Goal: Information Seeking & Learning: Learn about a topic

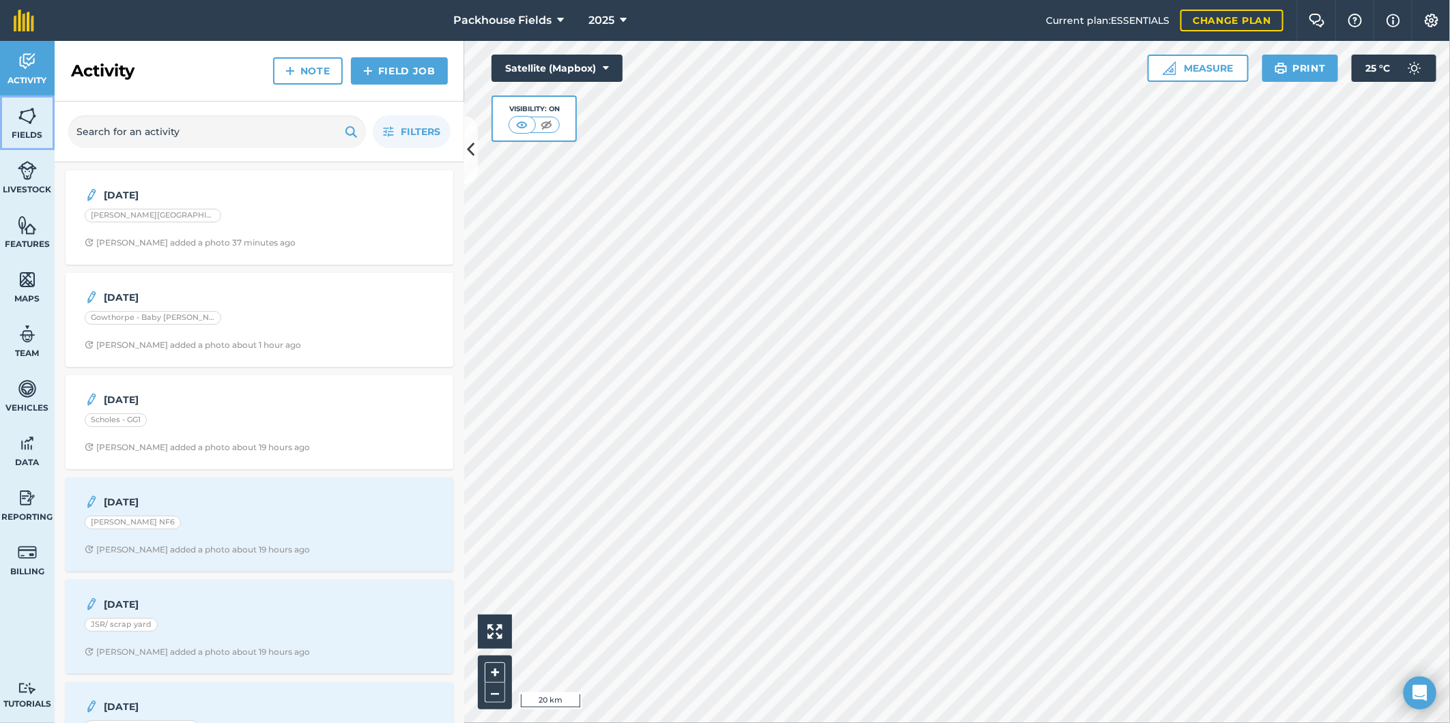
click at [16, 119] on link "Fields" at bounding box center [27, 123] width 55 height 55
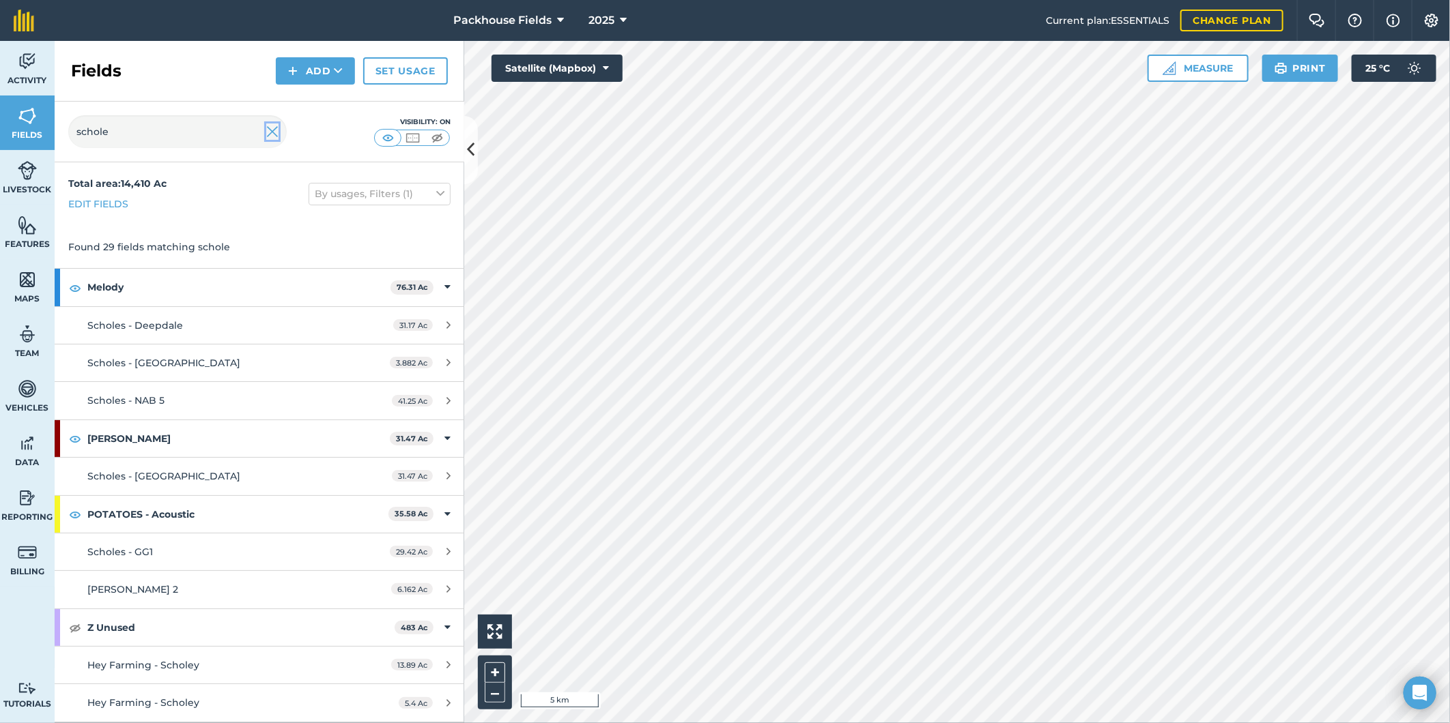
click at [270, 134] on img at bounding box center [272, 132] width 12 height 16
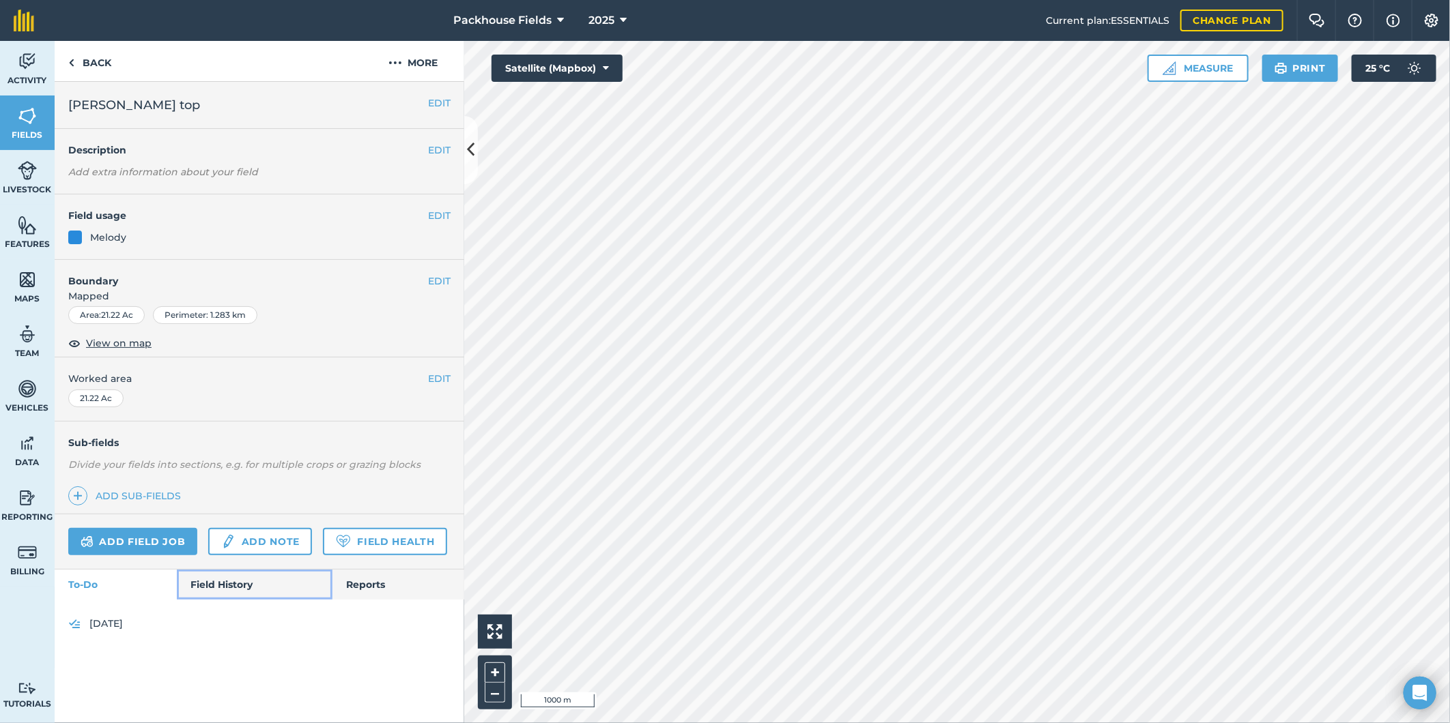
click at [240, 584] on link "Field History" at bounding box center [254, 585] width 155 height 30
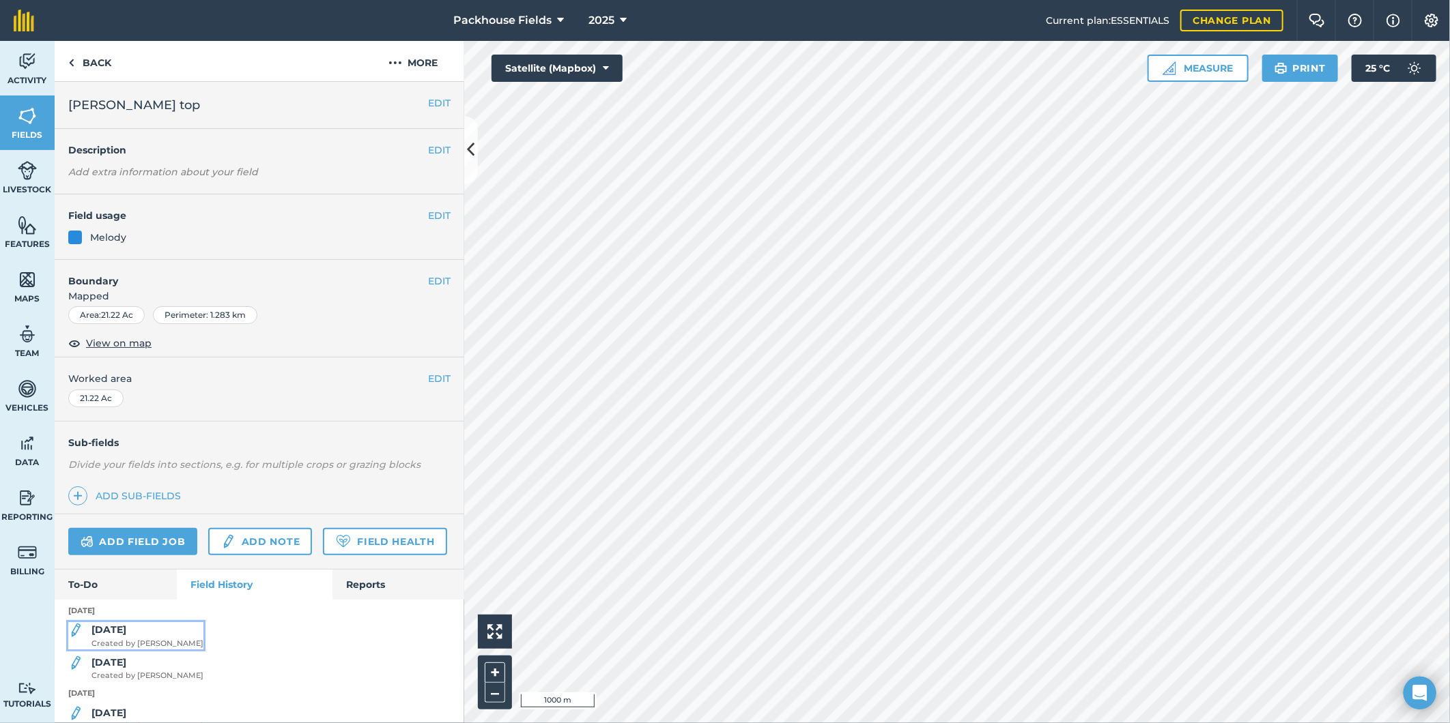
click at [120, 650] on span "Created by [PERSON_NAME]" at bounding box center [147, 644] width 112 height 12
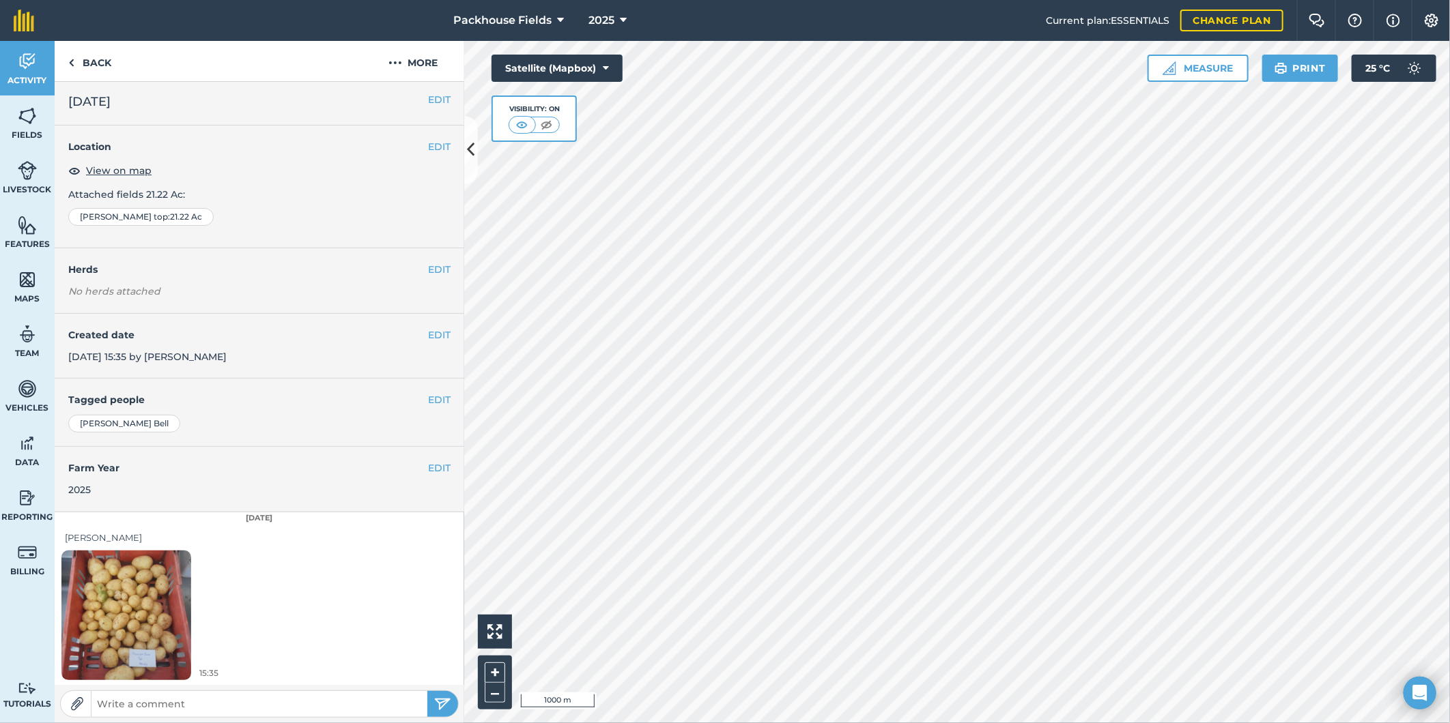
scroll to position [4, 0]
click at [109, 63] on link "Back" at bounding box center [90, 61] width 70 height 40
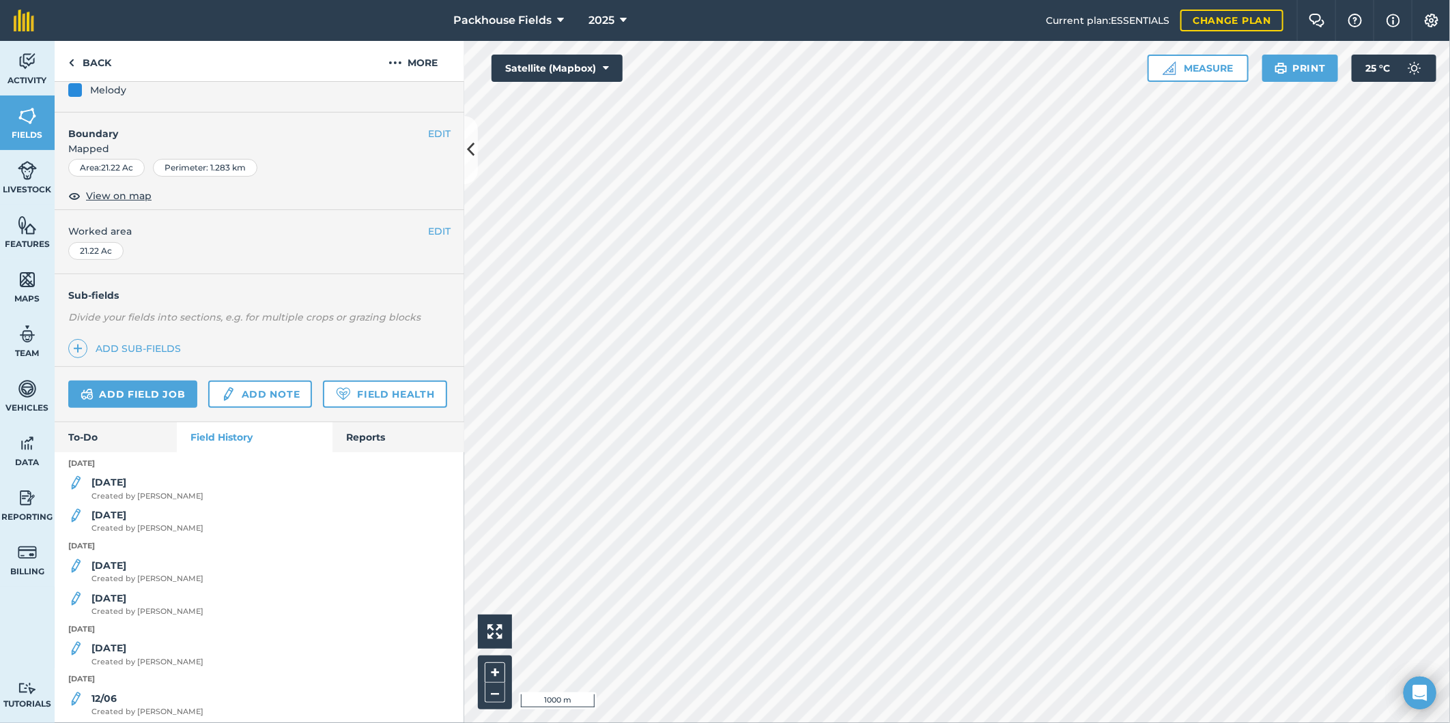
scroll to position [152, 0]
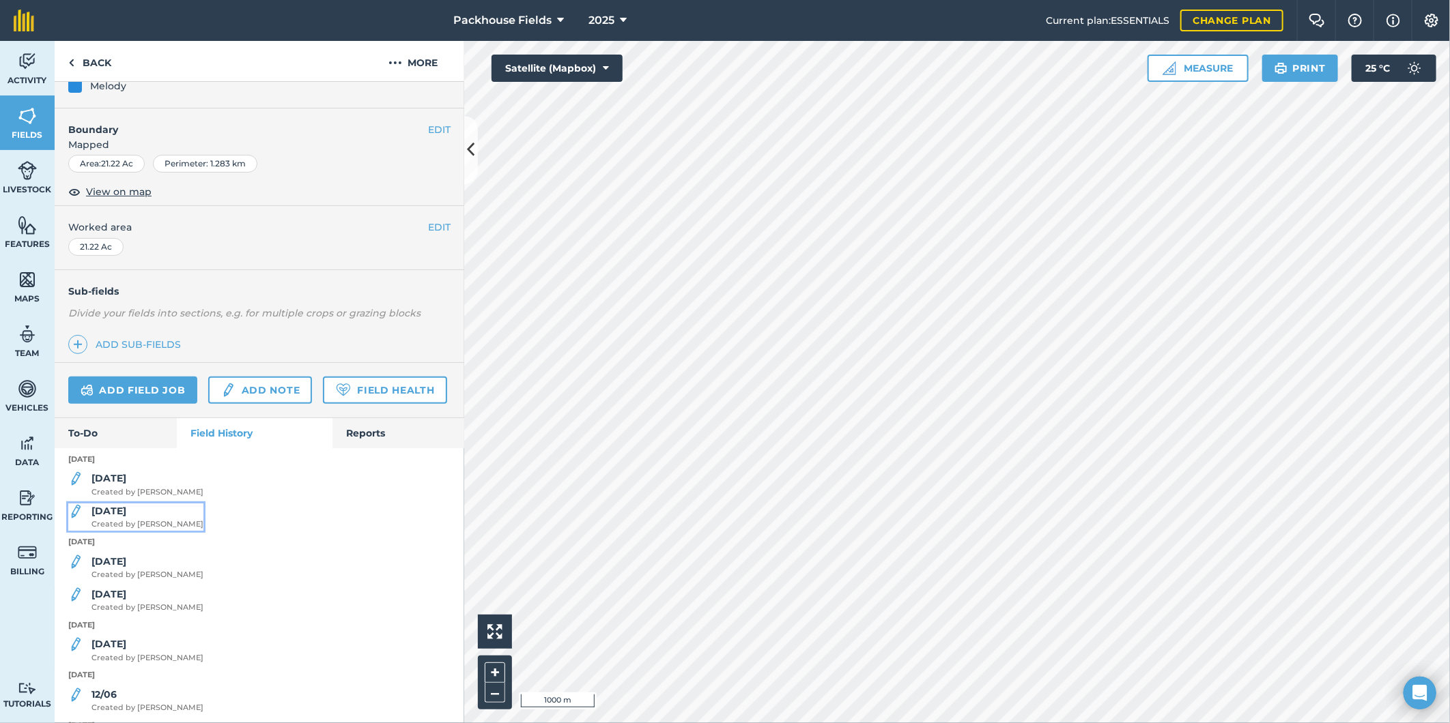
click at [143, 531] on div "[DATE] Created by [PERSON_NAME]" at bounding box center [147, 517] width 112 height 27
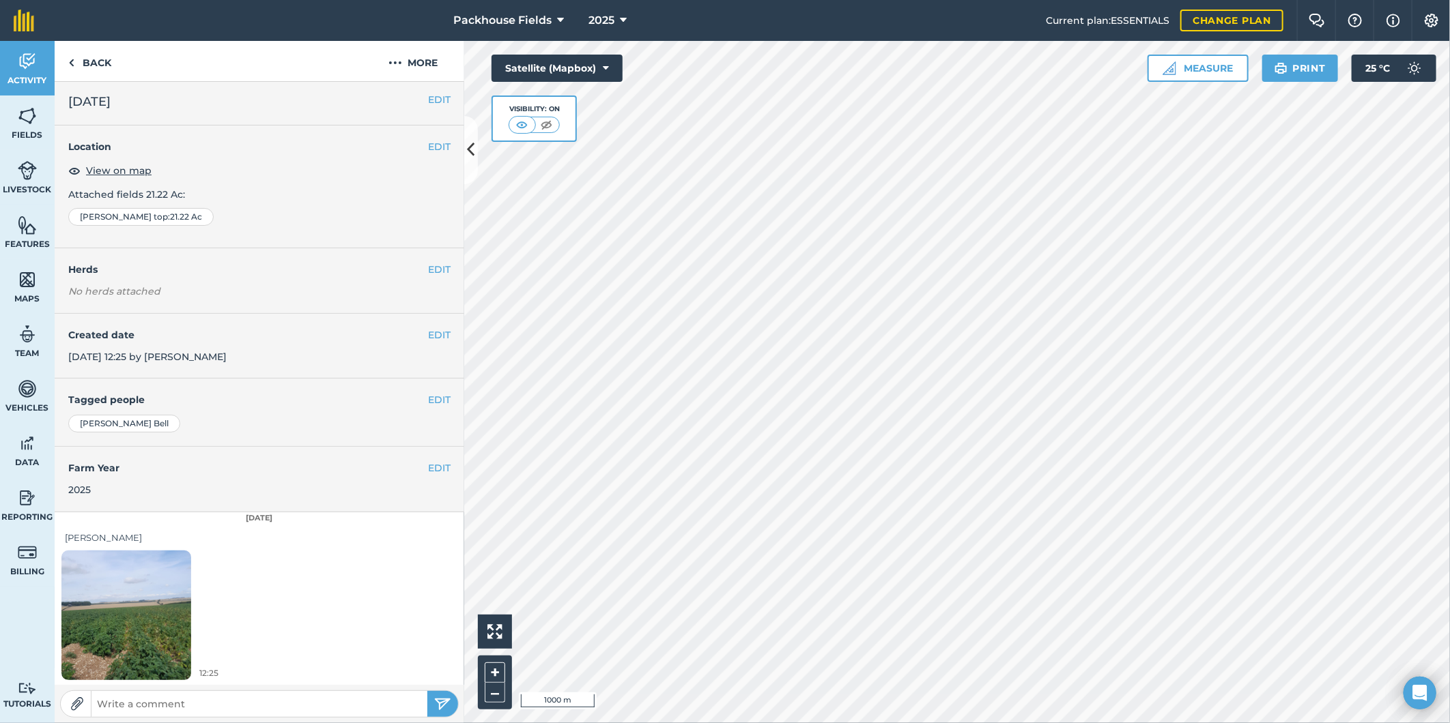
scroll to position [4, 0]
click at [147, 602] on img at bounding box center [126, 614] width 130 height 173
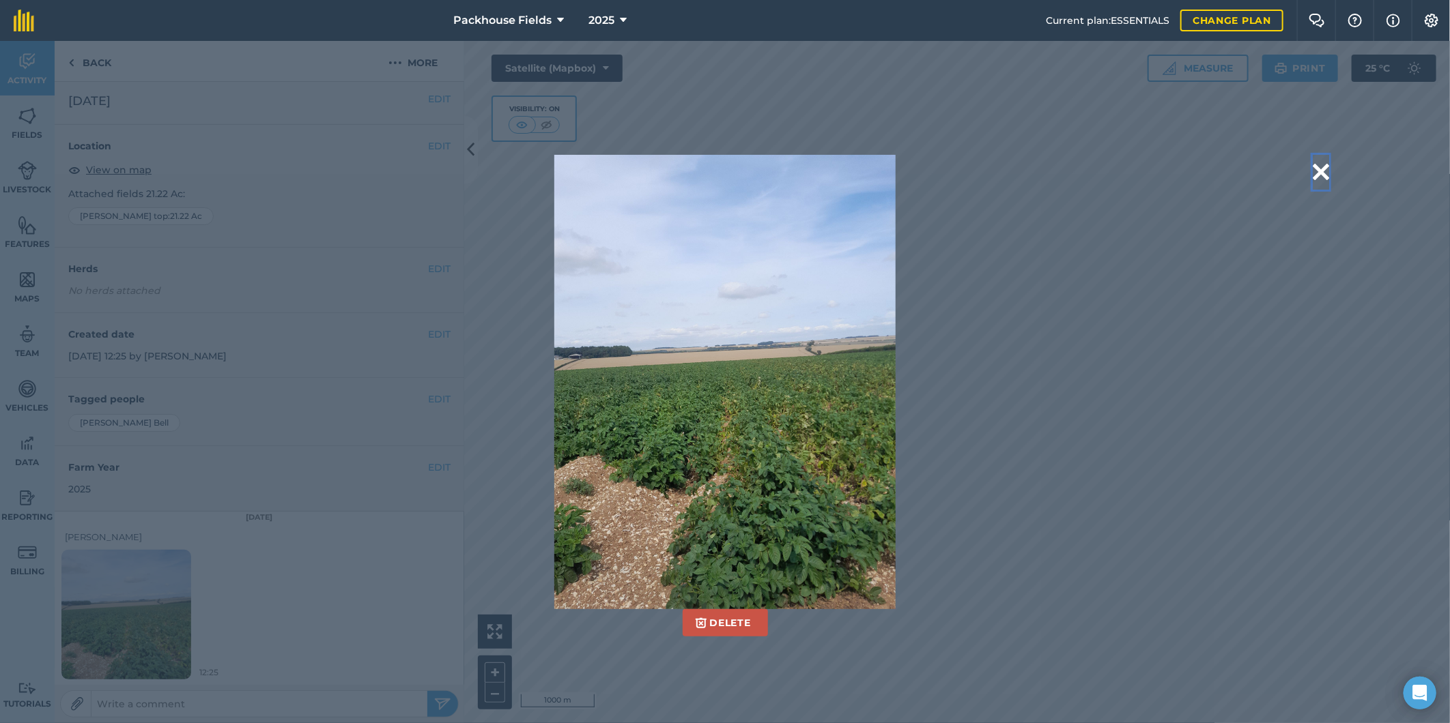
click at [1315, 175] on button at bounding box center [1320, 172] width 16 height 35
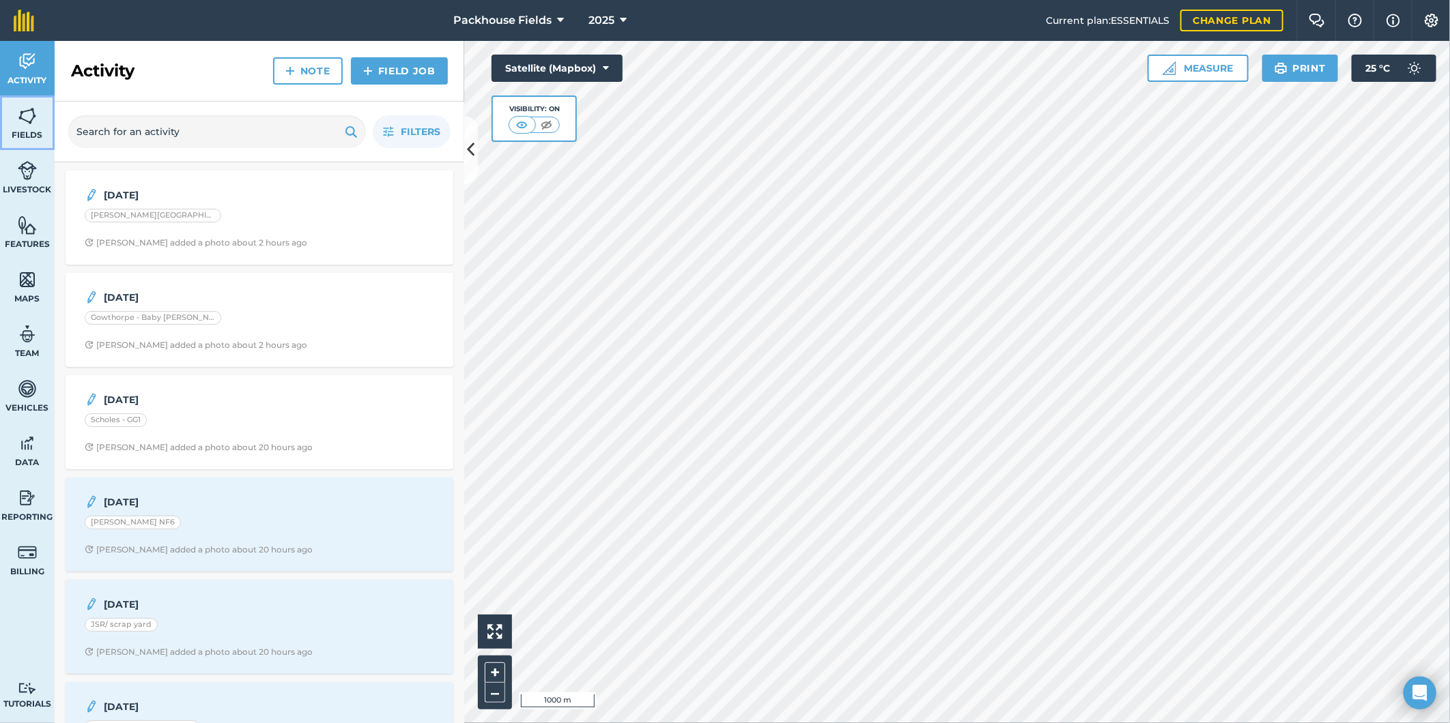
click at [34, 116] on img at bounding box center [27, 116] width 19 height 20
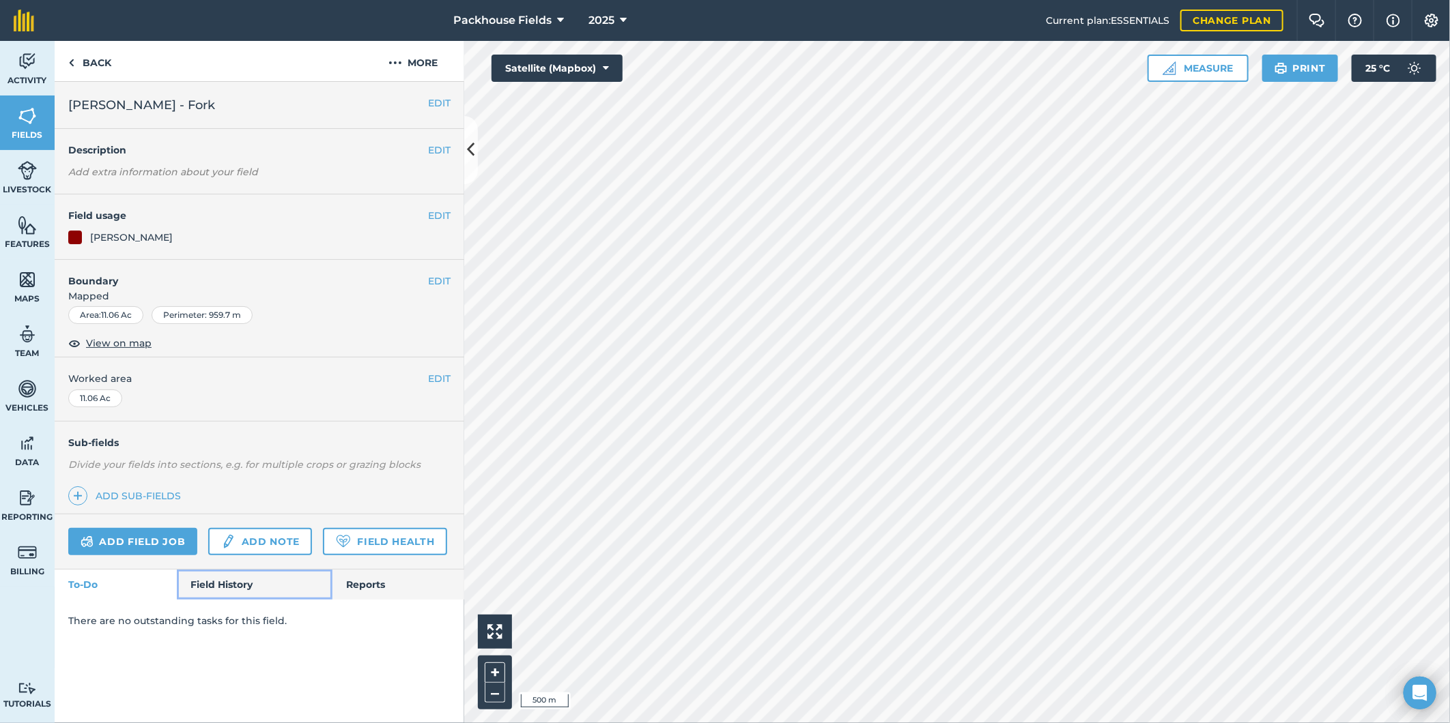
click at [206, 580] on link "Field History" at bounding box center [254, 585] width 155 height 30
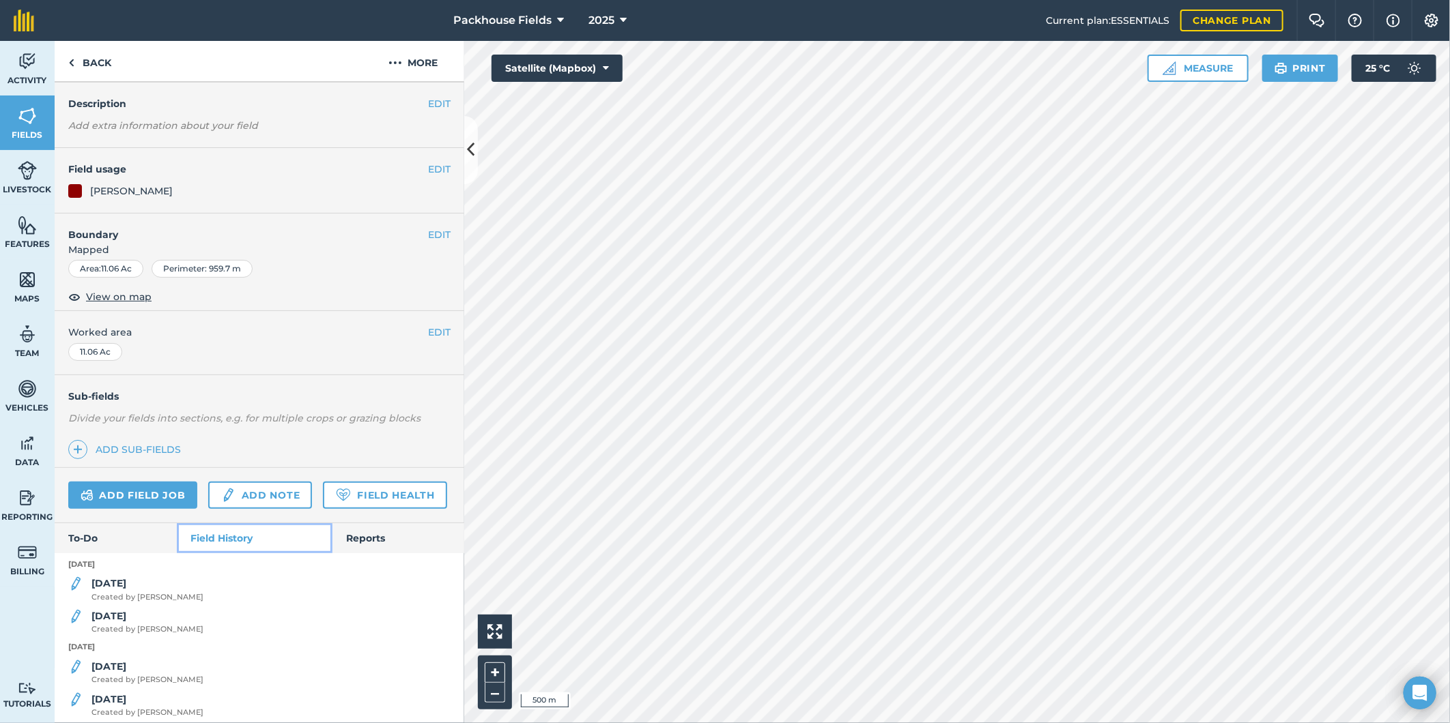
scroll to position [76, 0]
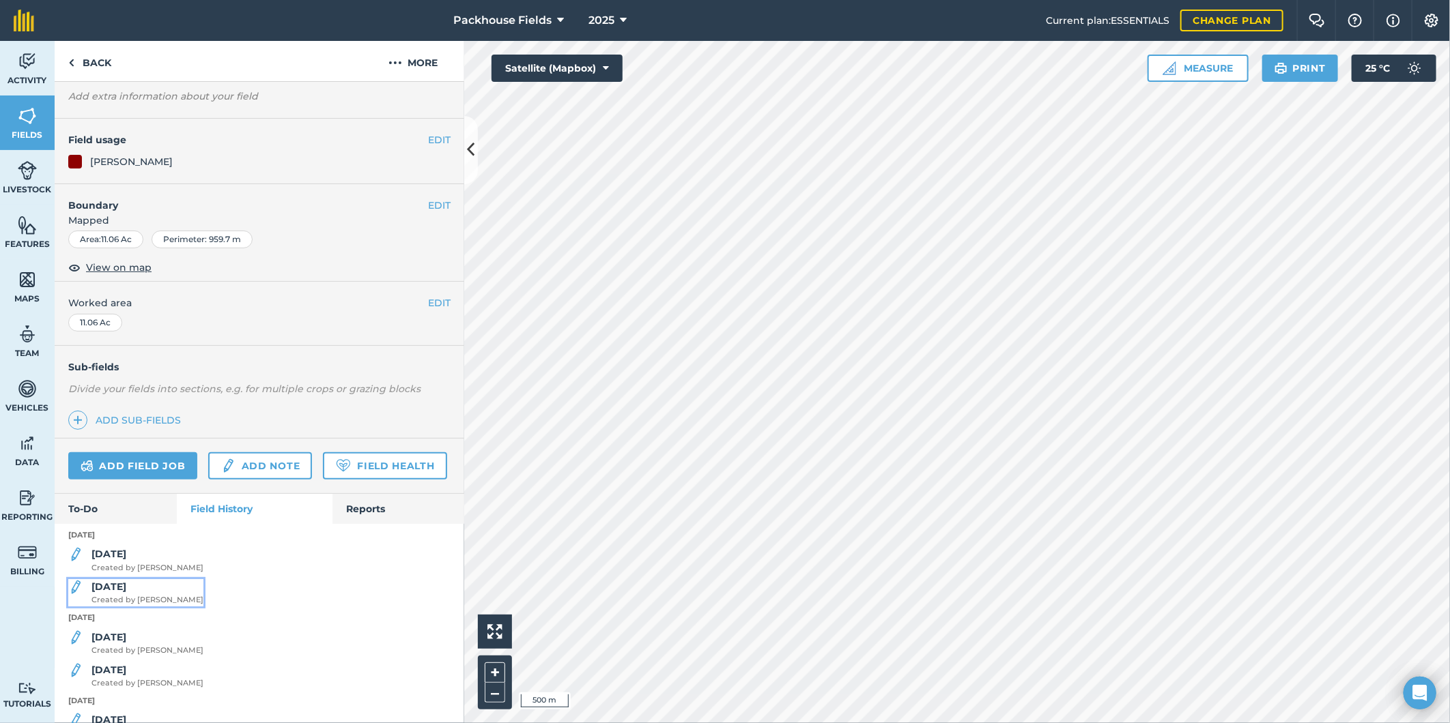
click at [145, 607] on span "Created by [PERSON_NAME]" at bounding box center [147, 600] width 112 height 12
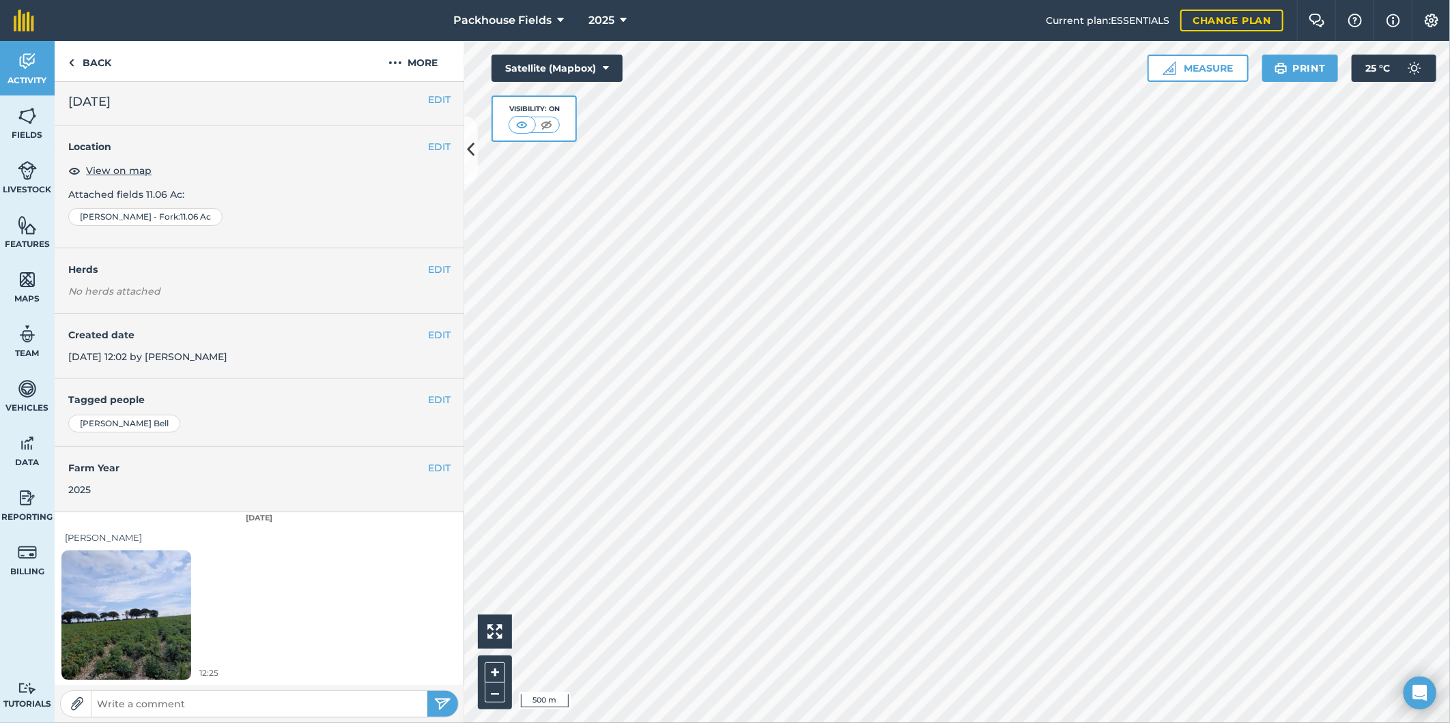
scroll to position [4, 0]
click at [127, 607] on img at bounding box center [126, 614] width 130 height 173
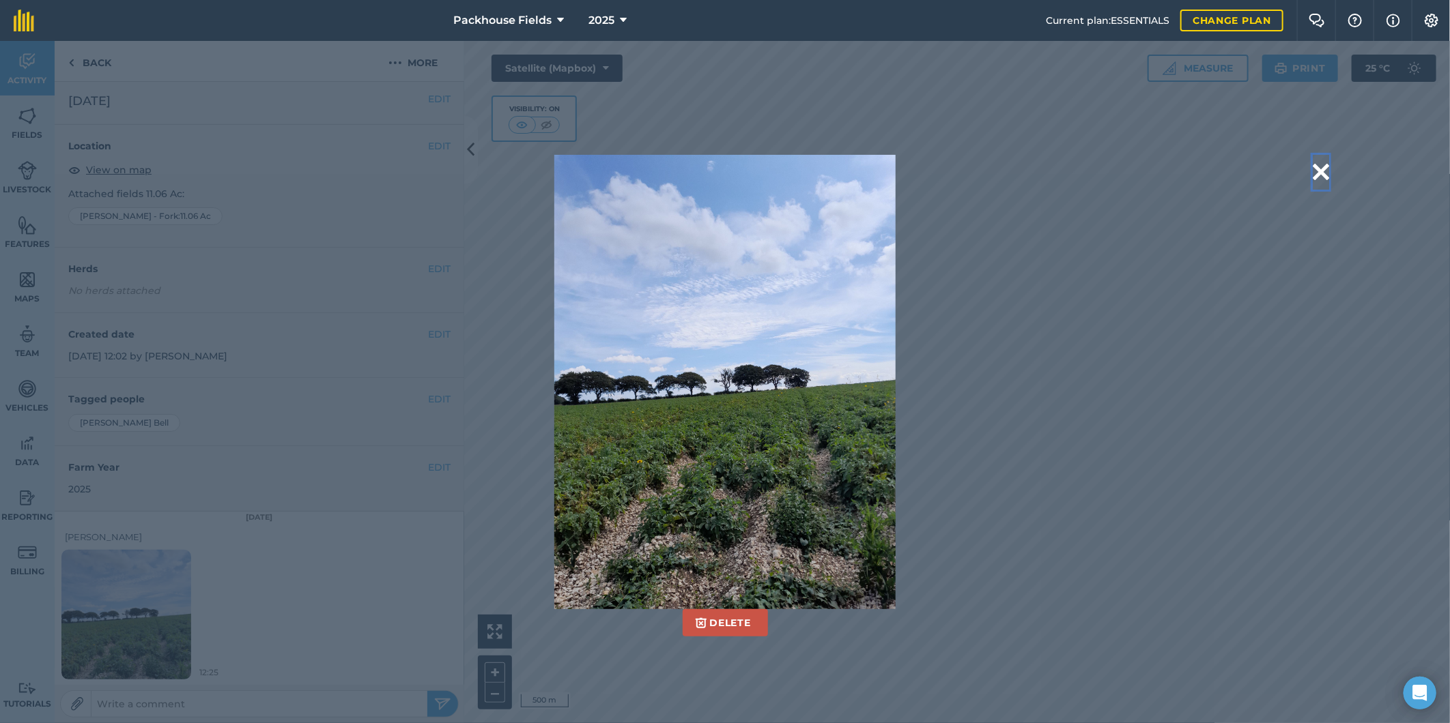
click at [1325, 175] on button at bounding box center [1320, 172] width 16 height 35
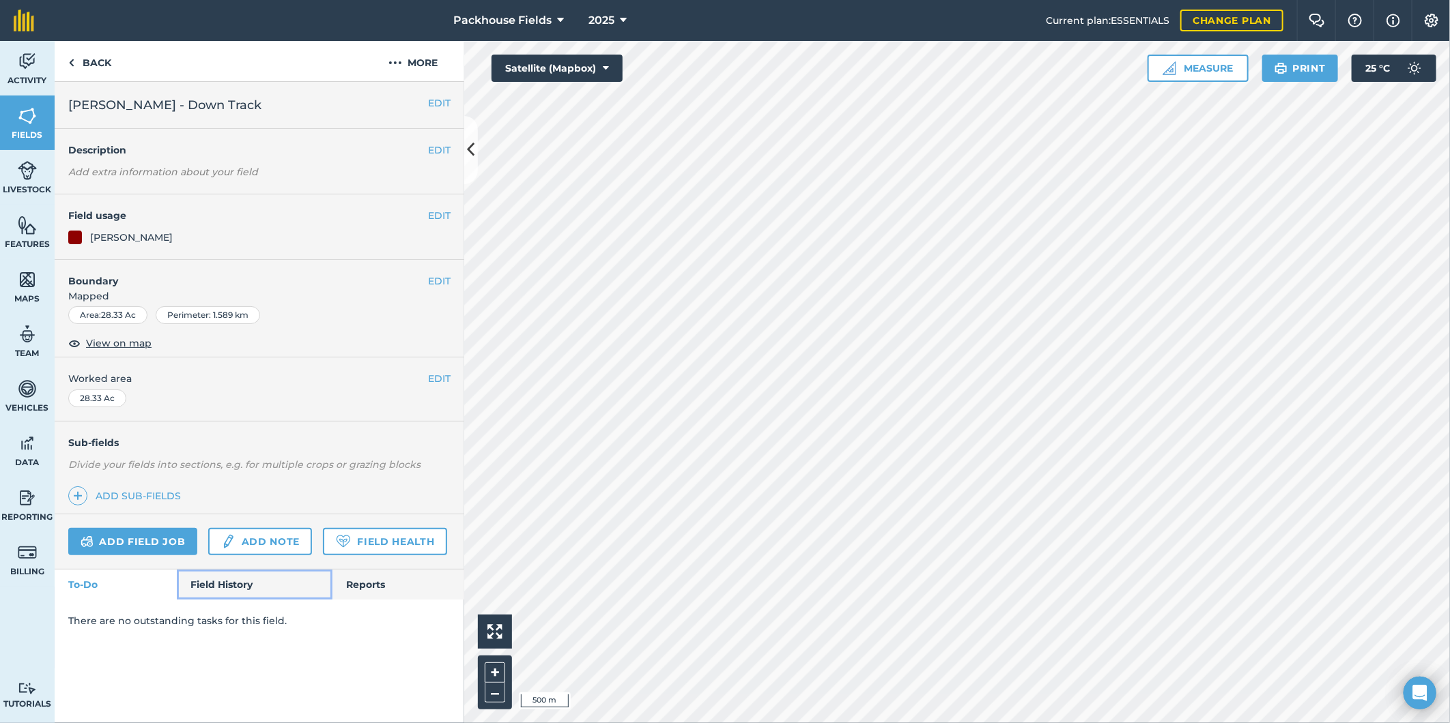
click at [198, 581] on link "Field History" at bounding box center [254, 585] width 155 height 30
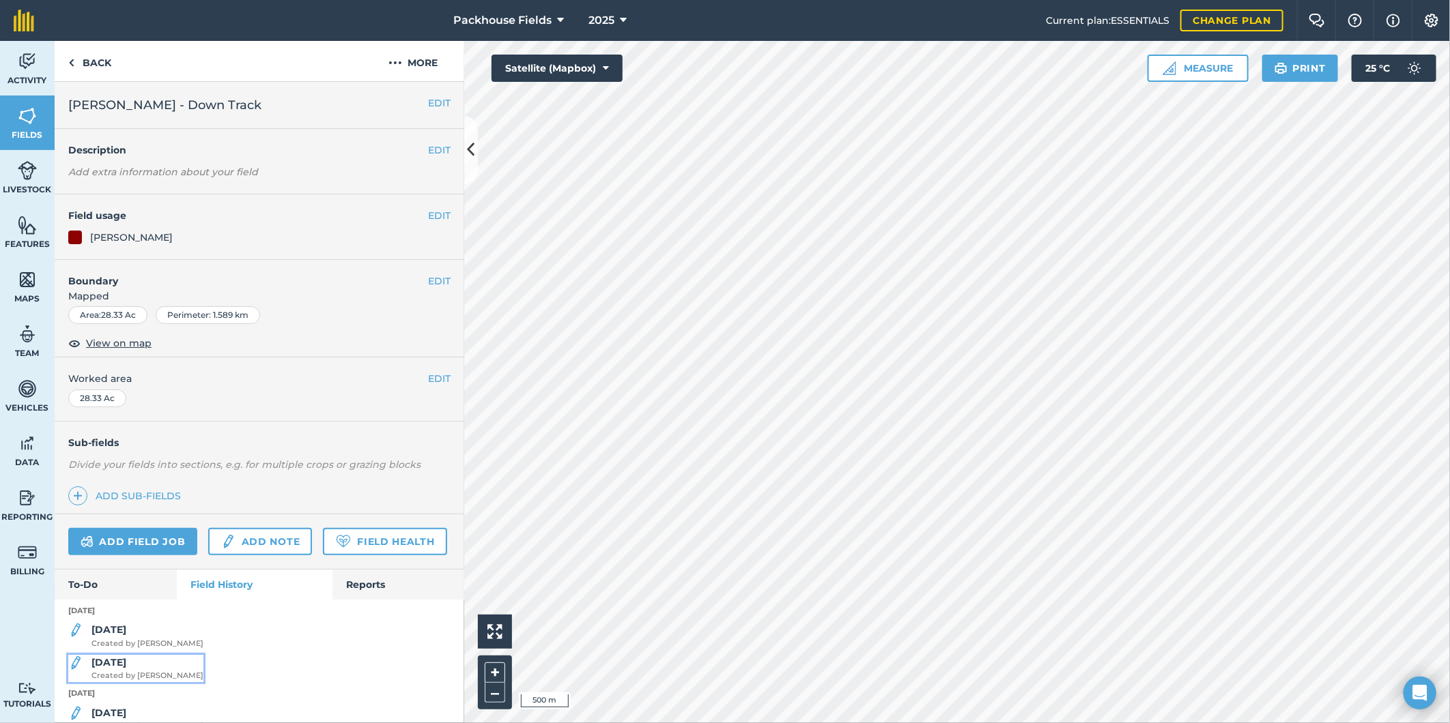
click at [121, 669] on strong "[DATE]" at bounding box center [108, 663] width 35 height 12
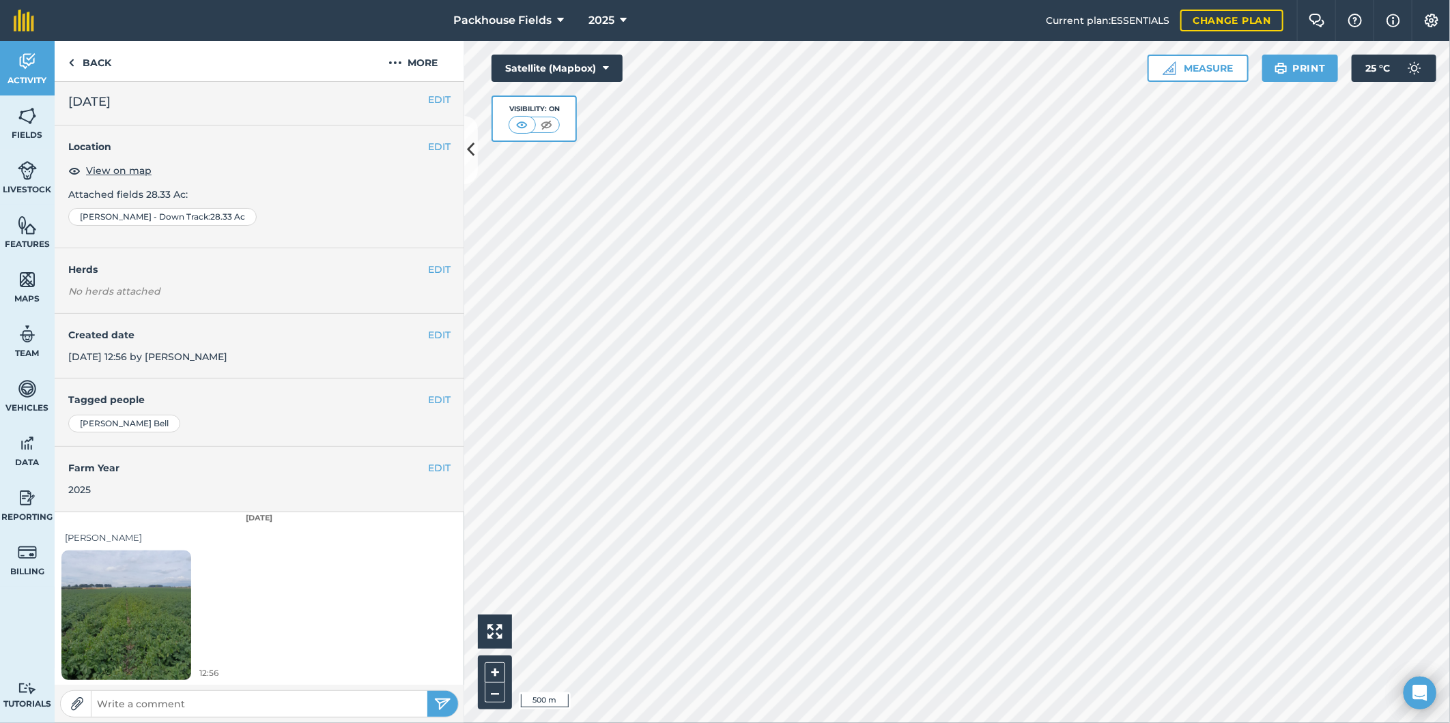
scroll to position [4, 0]
click at [144, 609] on img at bounding box center [126, 614] width 130 height 173
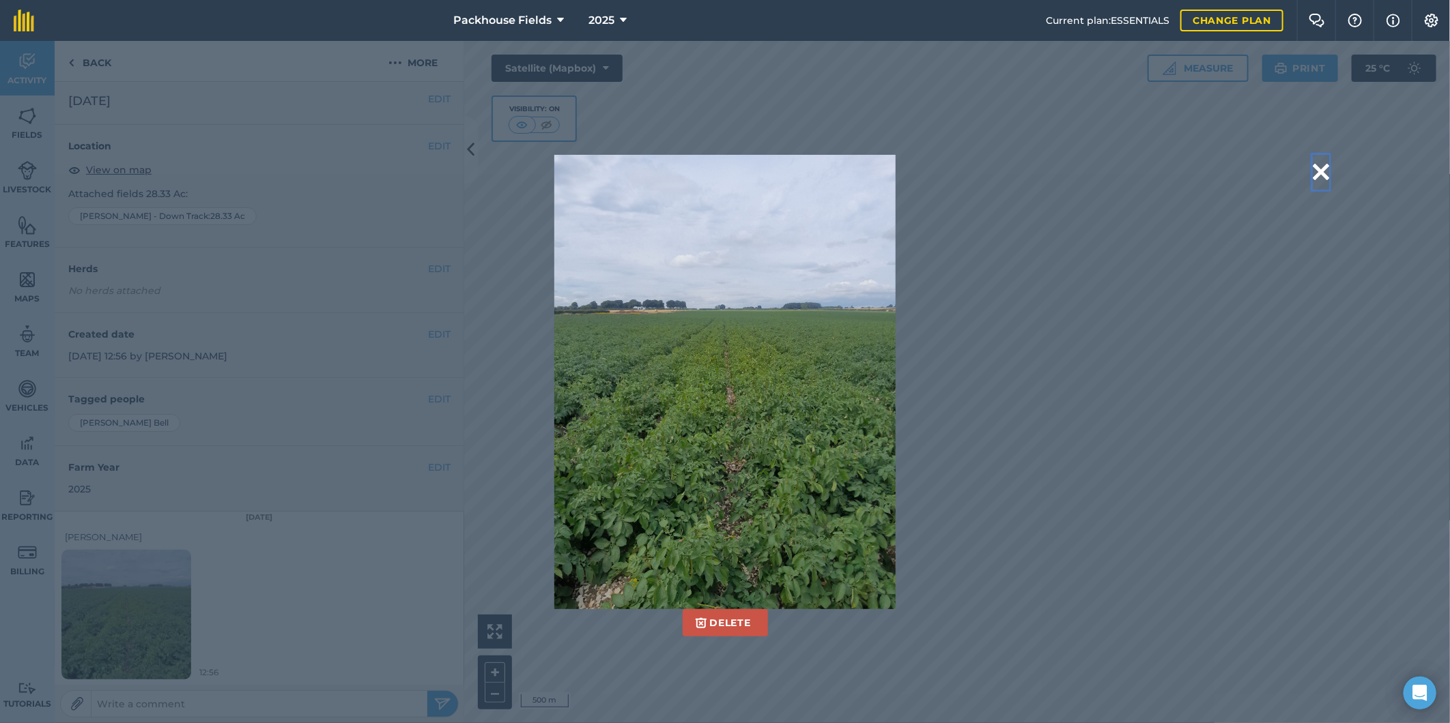
click at [1319, 169] on button at bounding box center [1320, 172] width 16 height 35
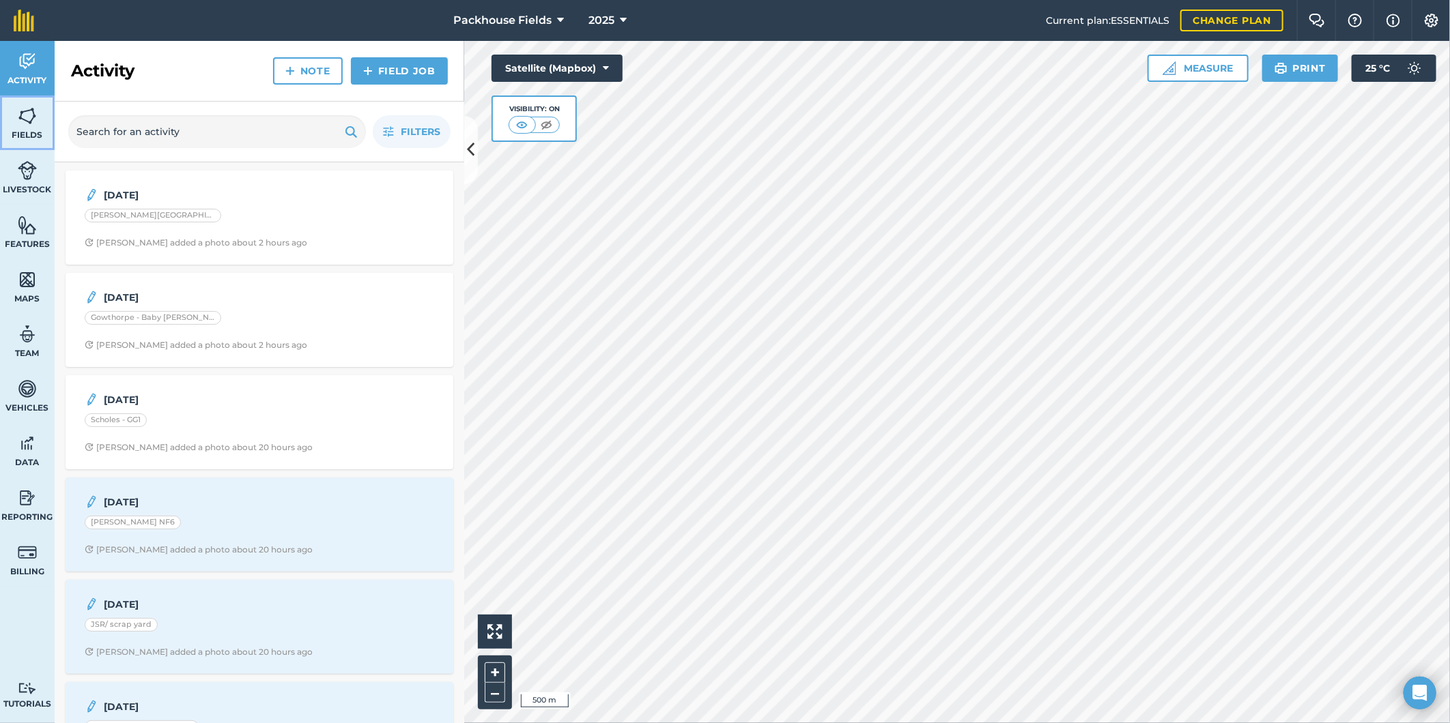
click at [25, 124] on img at bounding box center [27, 116] width 19 height 20
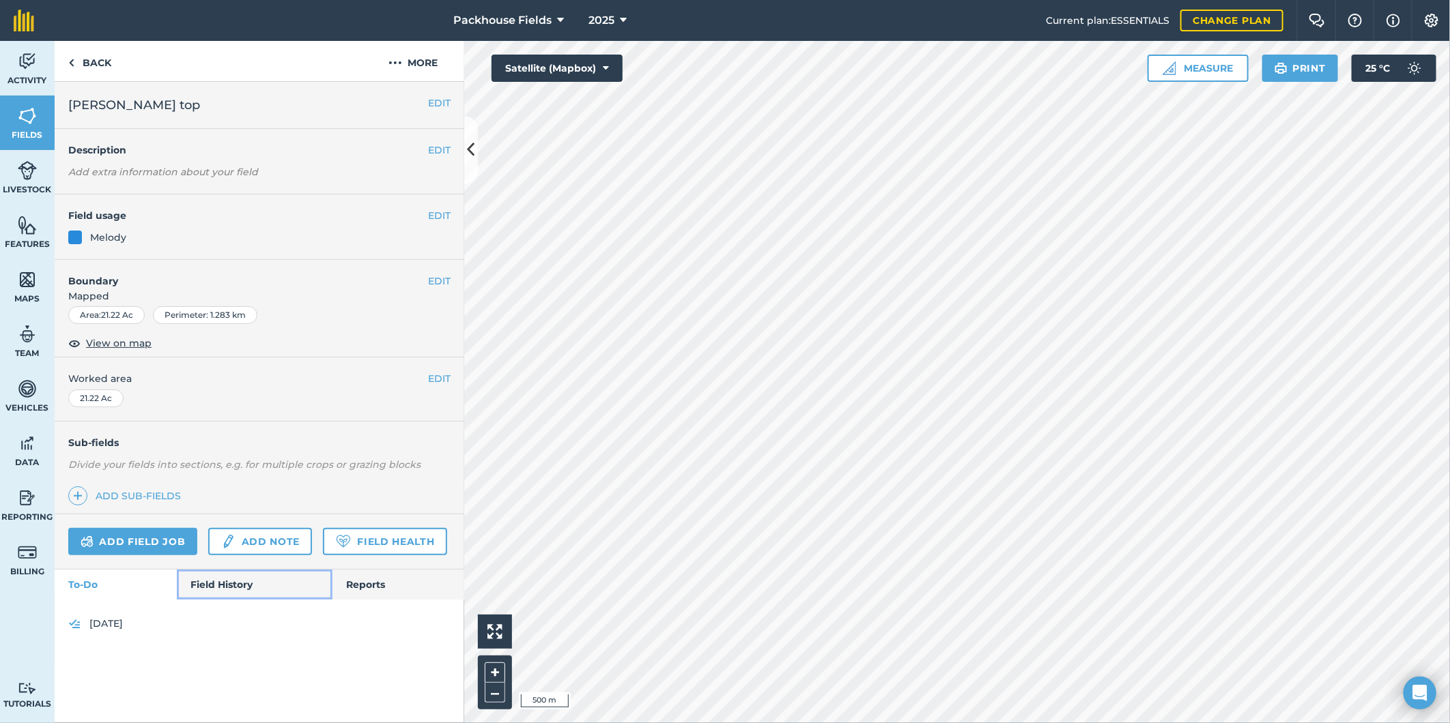
click at [198, 586] on link "Field History" at bounding box center [254, 585] width 155 height 30
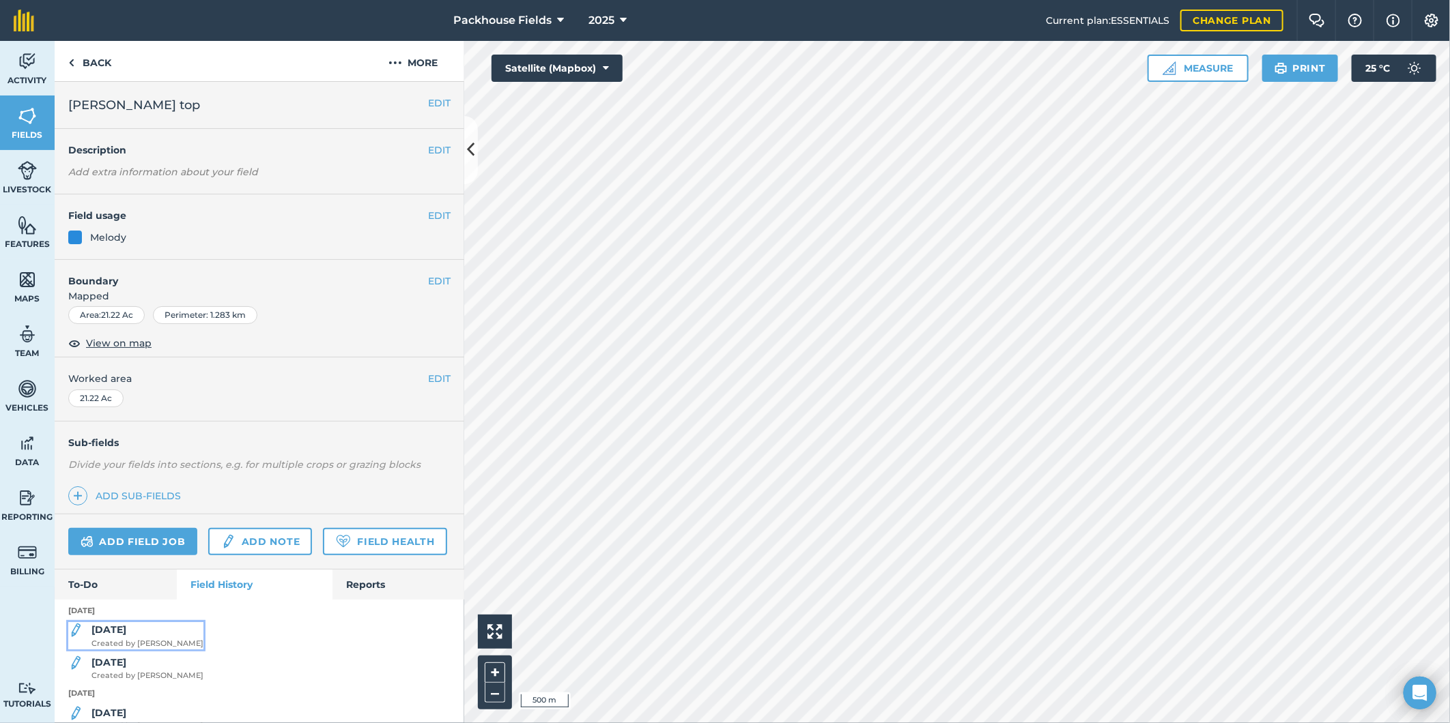
click at [147, 650] on div "[DATE] Created by [PERSON_NAME]" at bounding box center [147, 635] width 112 height 27
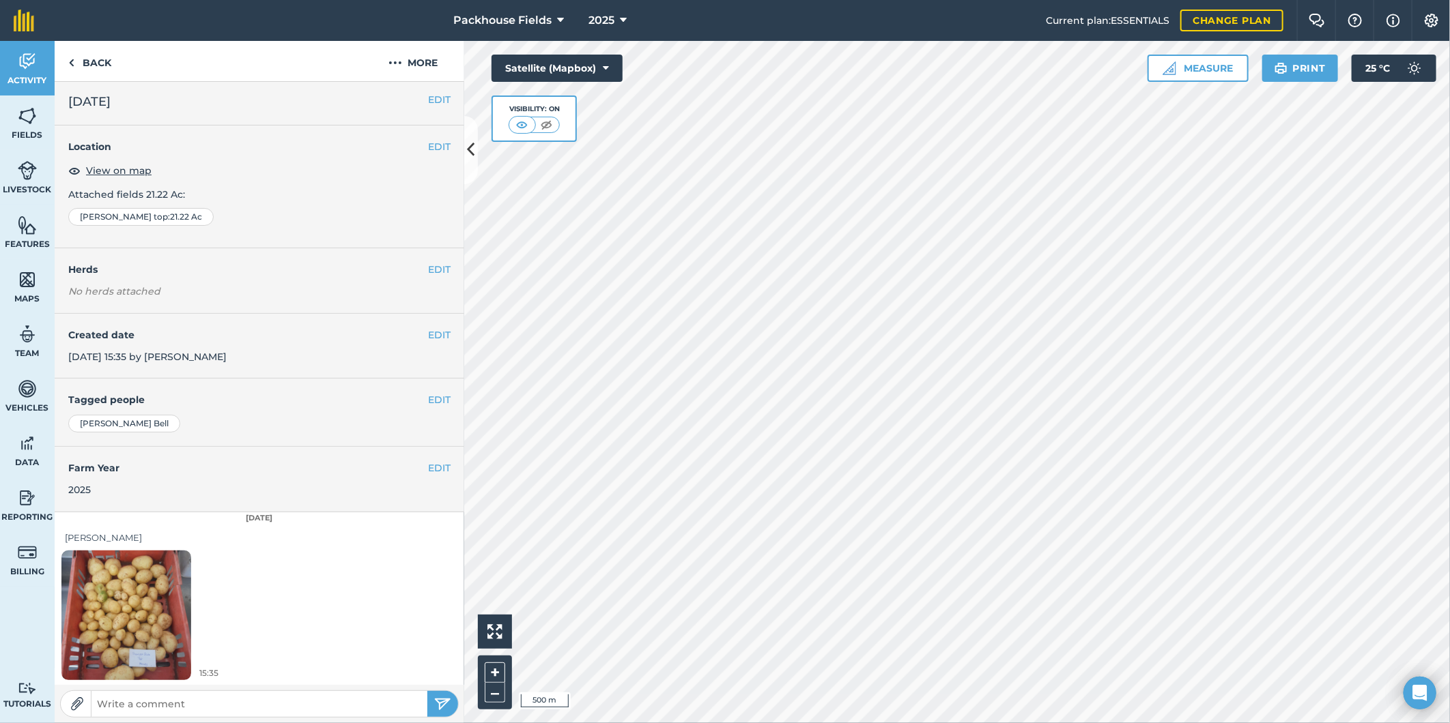
scroll to position [4, 0]
click at [128, 615] on img at bounding box center [126, 614] width 130 height 173
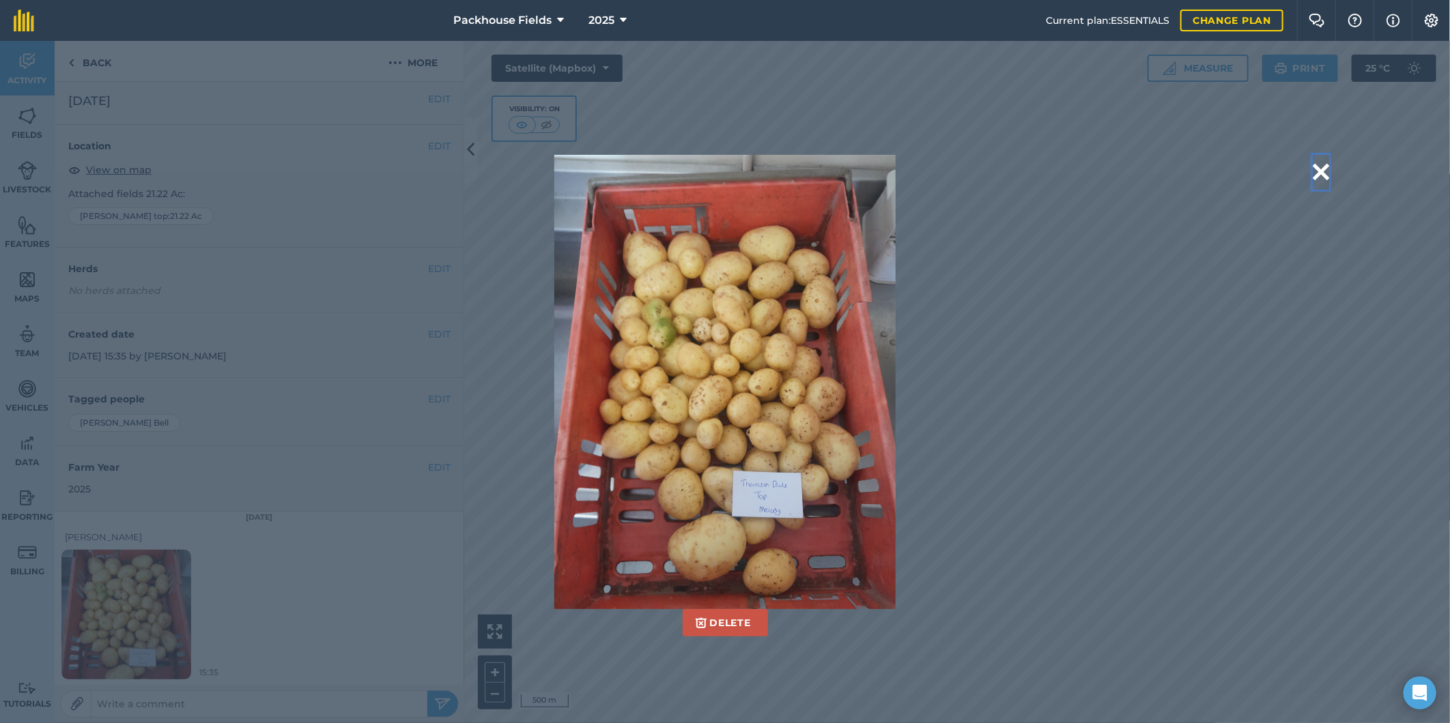
click at [1318, 172] on button at bounding box center [1320, 172] width 16 height 35
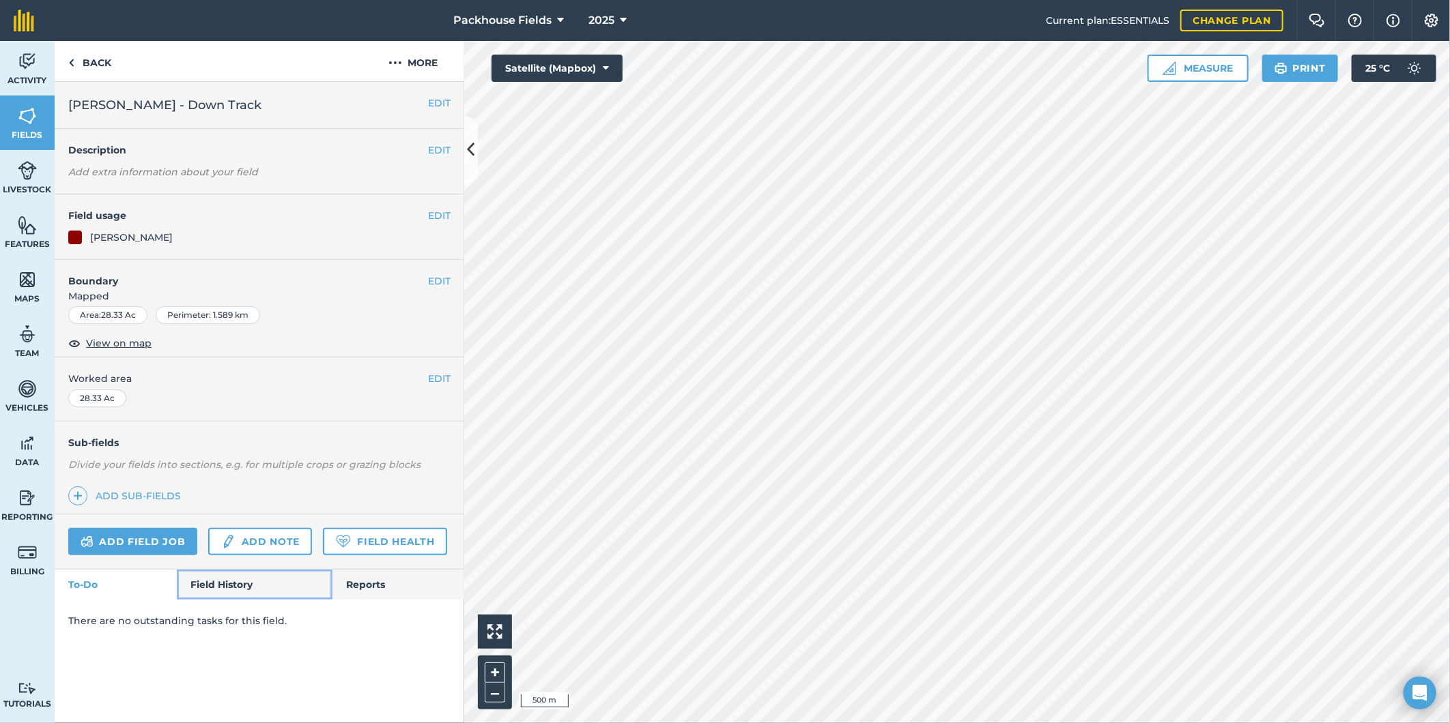
click at [227, 581] on link "Field History" at bounding box center [254, 585] width 155 height 30
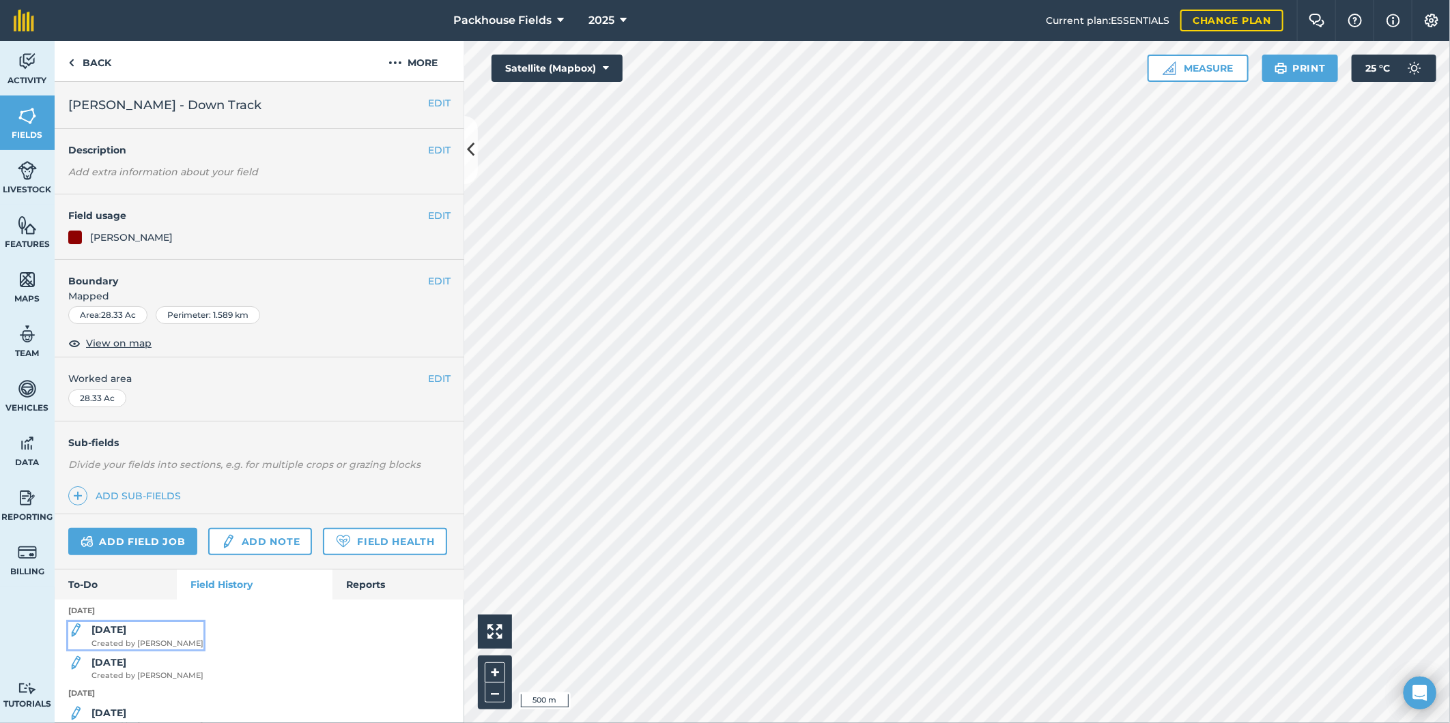
click at [126, 650] on div "[DATE] Created by [PERSON_NAME]" at bounding box center [147, 635] width 112 height 27
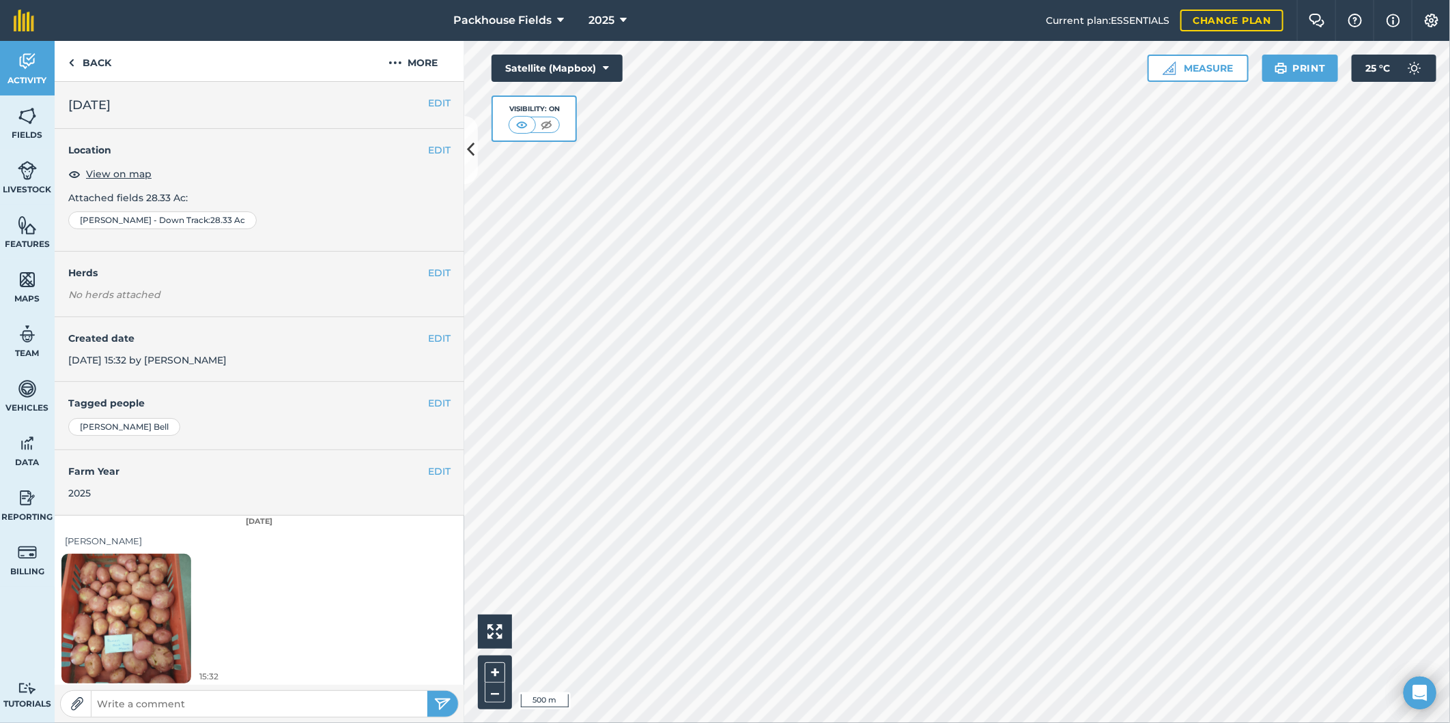
click at [159, 626] on img at bounding box center [126, 618] width 130 height 173
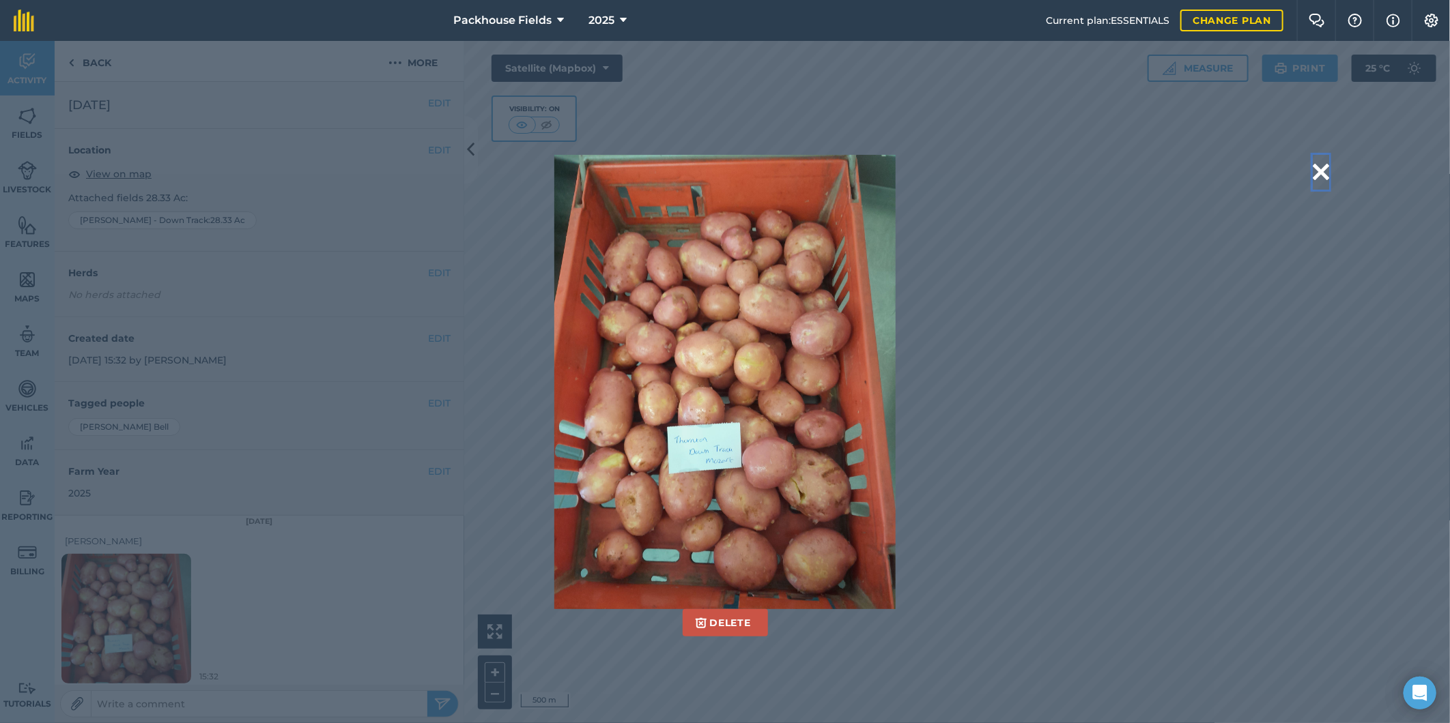
click at [1325, 175] on button at bounding box center [1320, 172] width 16 height 35
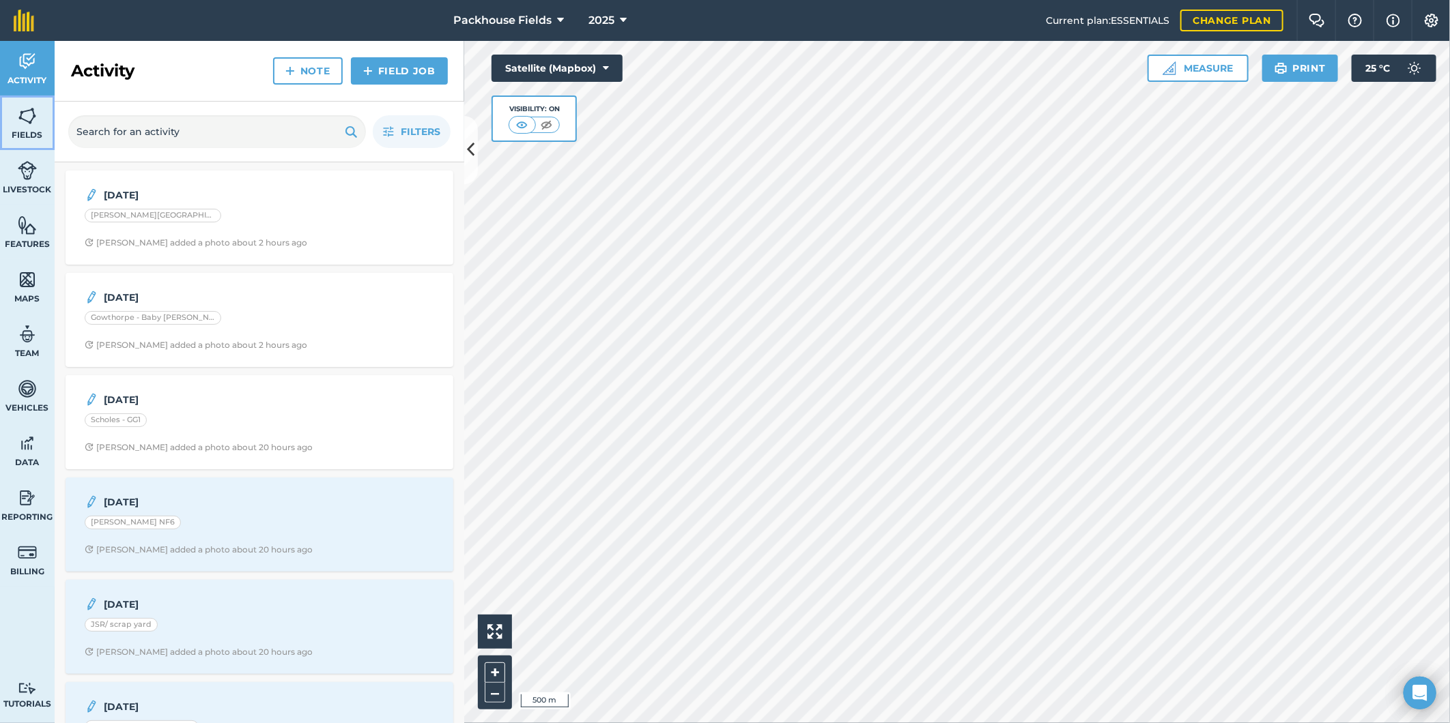
click at [11, 115] on link "Fields" at bounding box center [27, 123] width 55 height 55
